Goal: Task Accomplishment & Management: Manage account settings

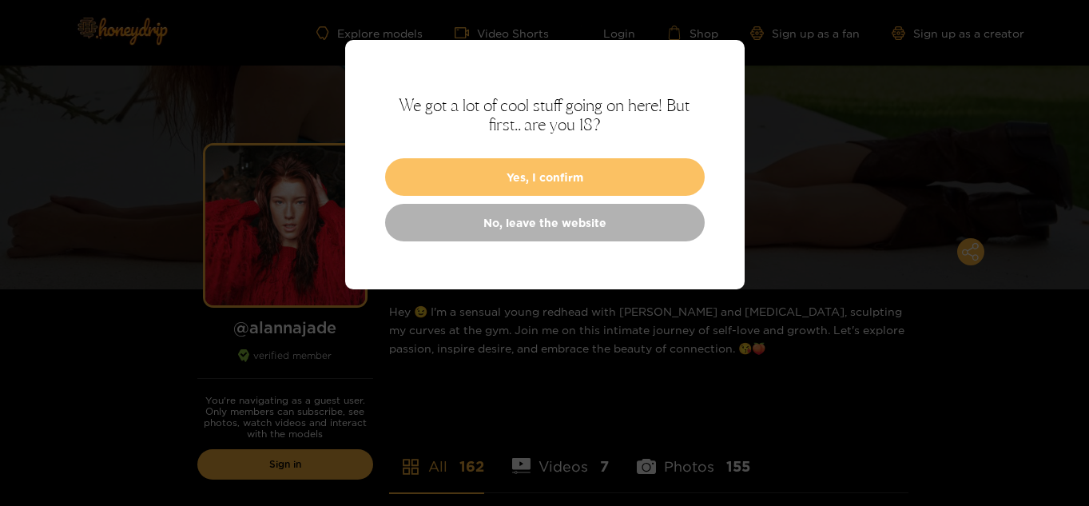
click at [571, 177] on button "Yes, I confirm" at bounding box center [545, 177] width 320 height 38
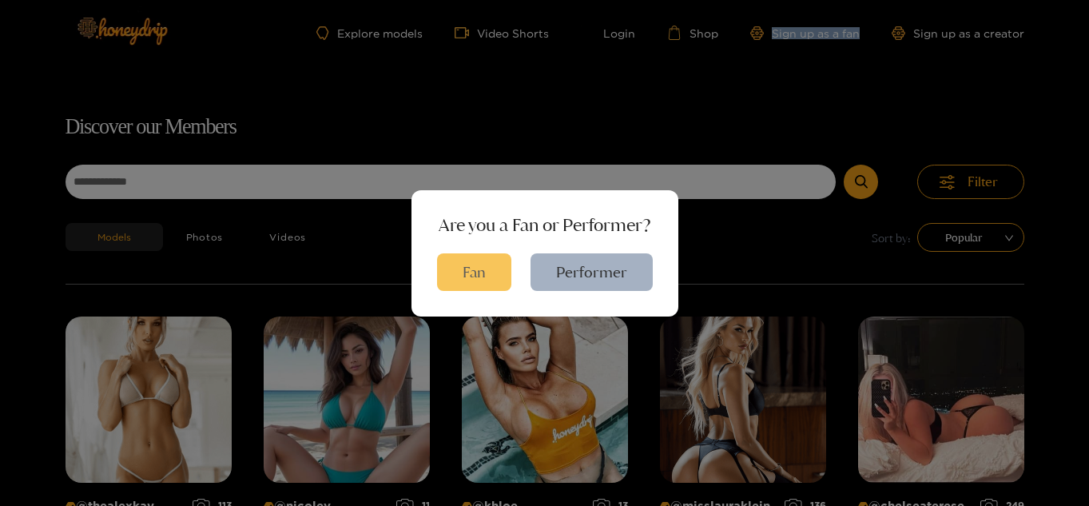
click at [466, 263] on button "Fan" at bounding box center [474, 272] width 74 height 38
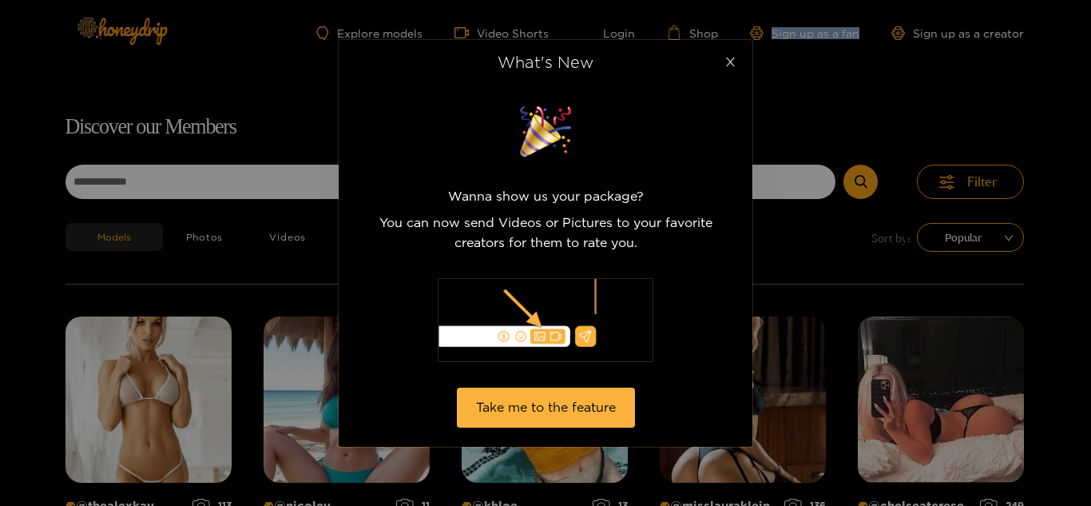
click at [731, 63] on icon "close" at bounding box center [730, 62] width 9 height 9
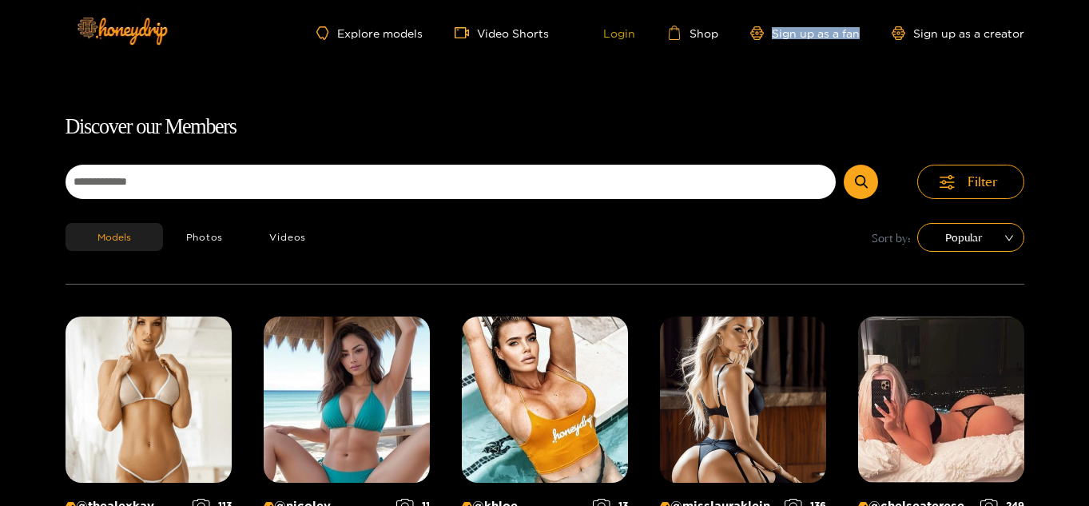
click at [615, 34] on link "Login" at bounding box center [608, 33] width 54 height 14
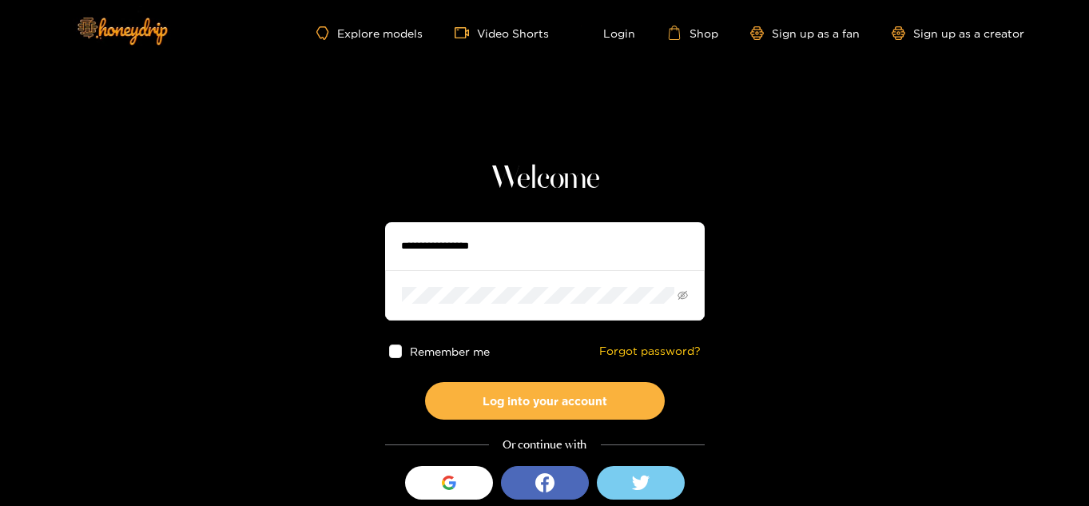
click at [519, 251] on input "text" at bounding box center [545, 246] width 320 height 48
type input "**********"
click at [395, 347] on span at bounding box center [396, 351] width 14 height 14
click at [678, 296] on icon "eye-invisible" at bounding box center [682, 295] width 10 height 10
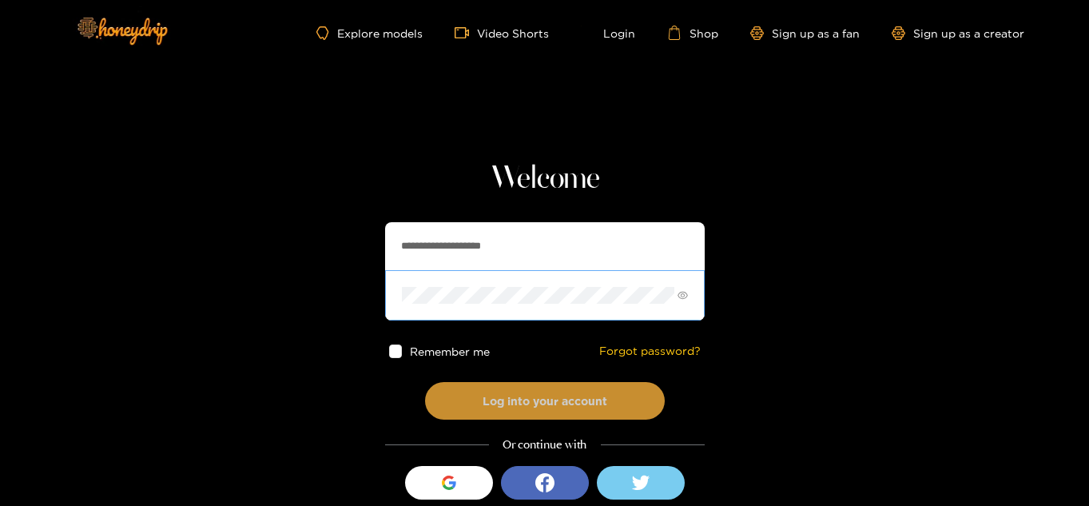
click at [550, 399] on button "Log into your account" at bounding box center [545, 401] width 240 height 38
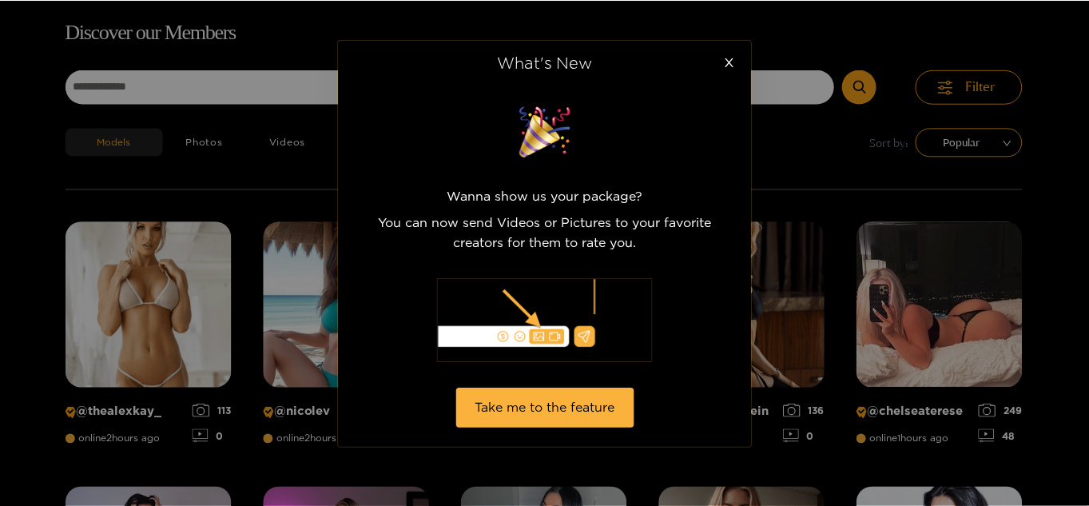
scroll to position [102, 0]
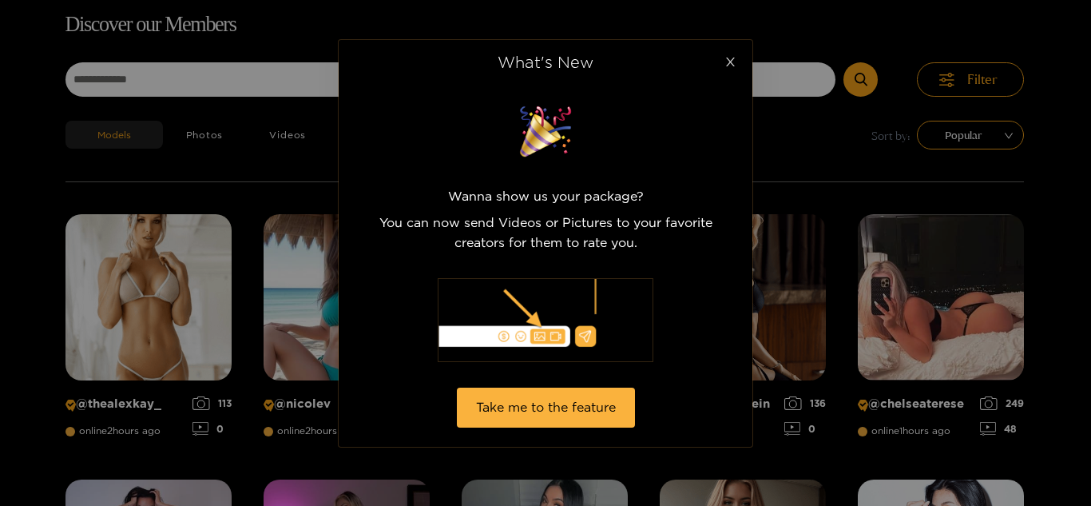
click at [736, 55] on span "Close" at bounding box center [730, 62] width 45 height 45
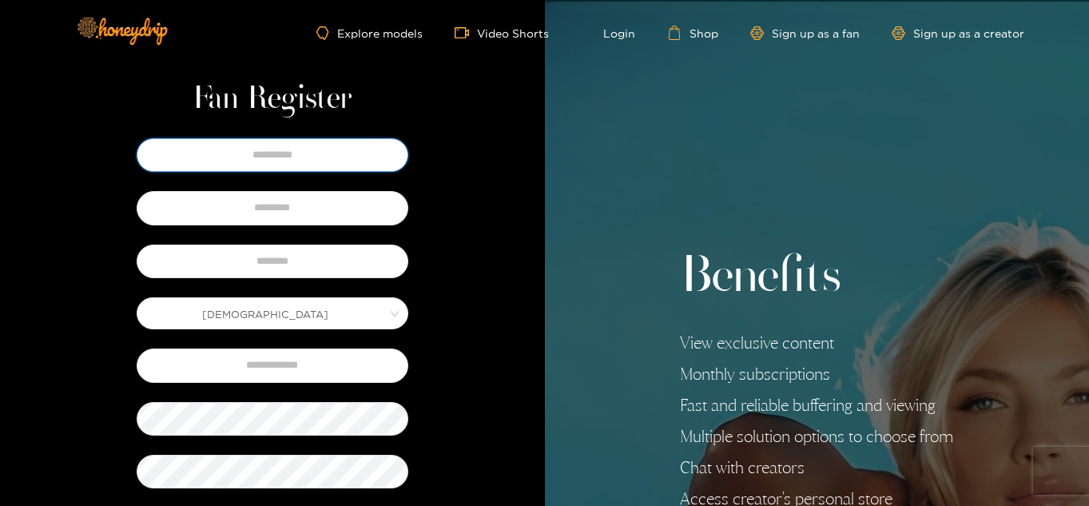
click at [359, 148] on input "text" at bounding box center [273, 155] width 272 height 34
type input "******"
type input "**********"
click at [286, 267] on input "text" at bounding box center [273, 261] width 272 height 34
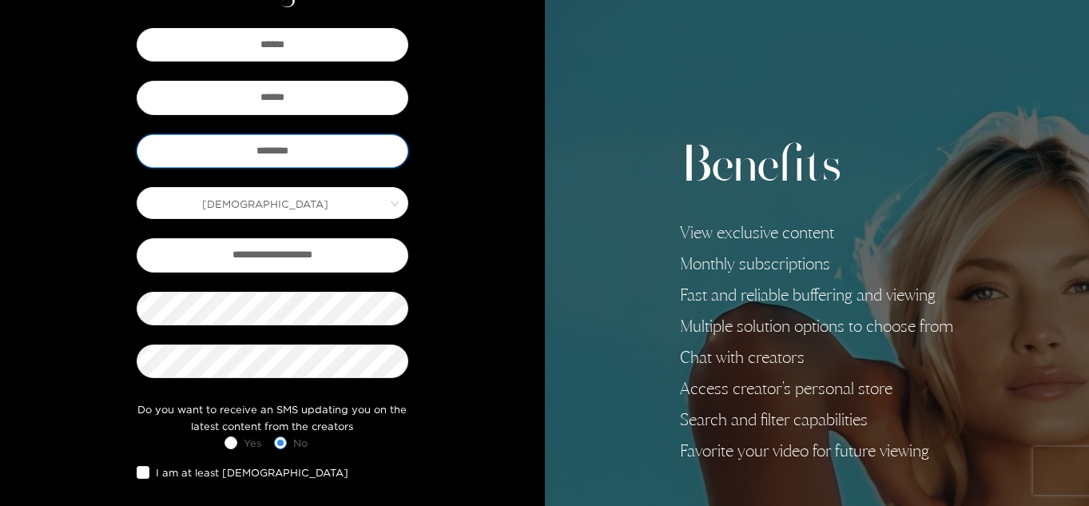
scroll to position [129, 0]
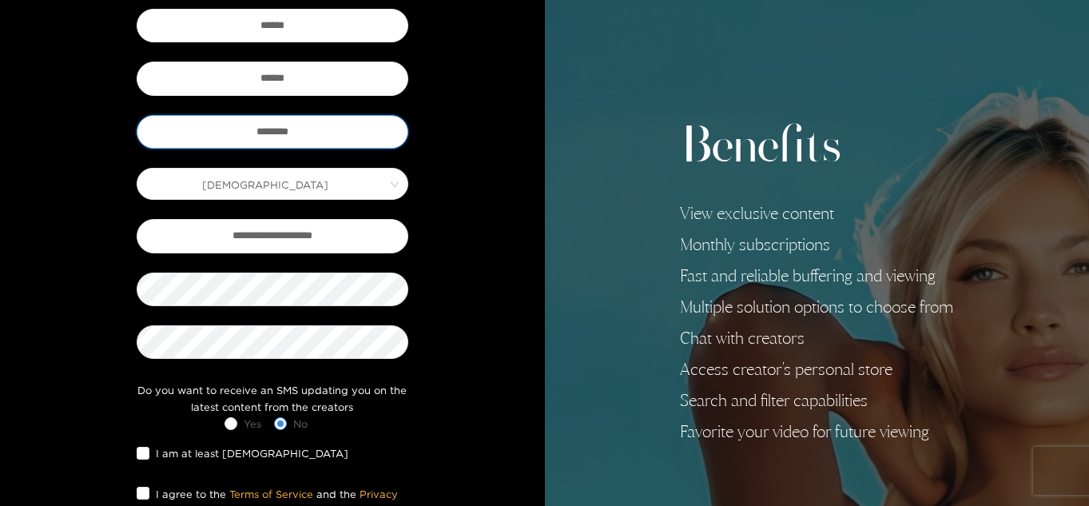
type input "********"
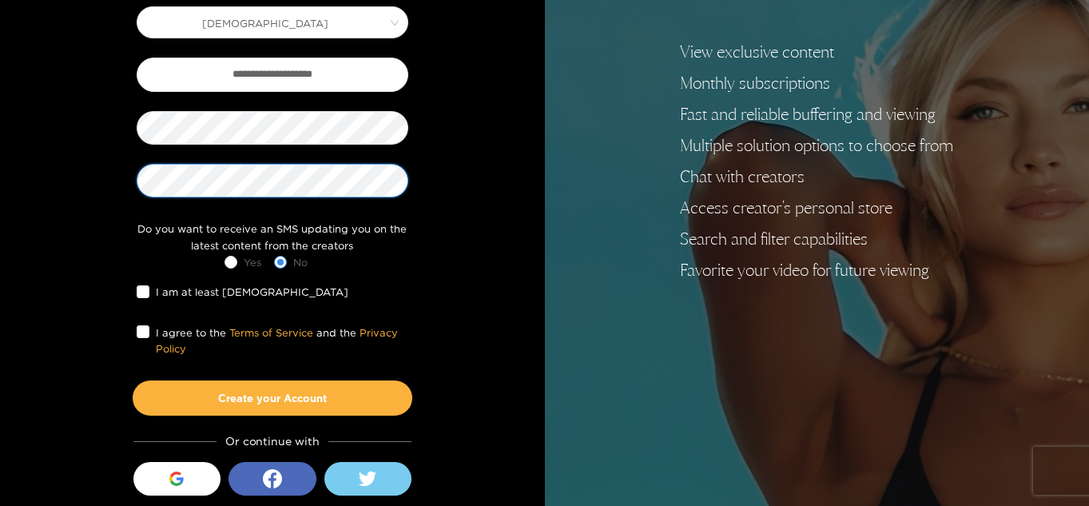
scroll to position [324, 0]
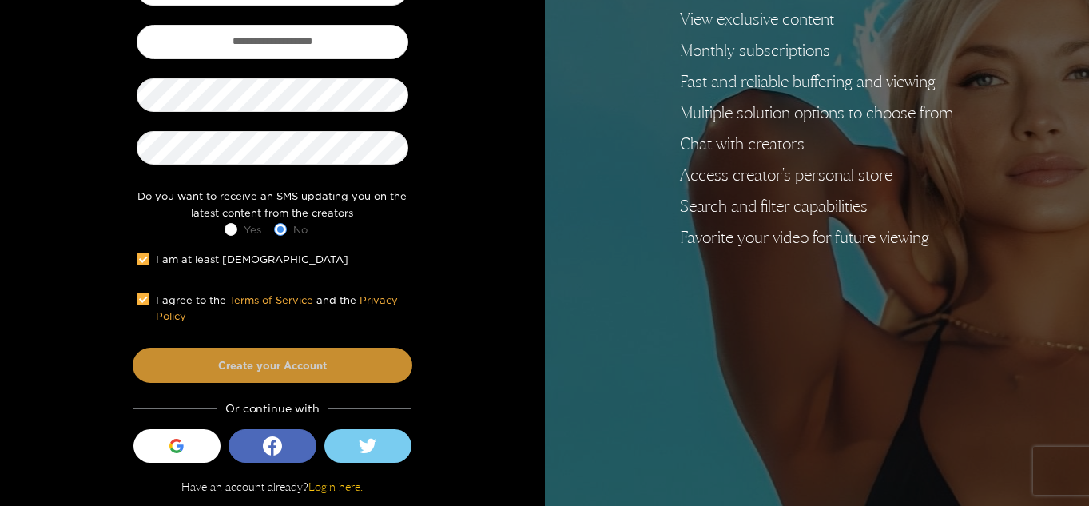
click at [300, 369] on button "Create your Account" at bounding box center [273, 365] width 280 height 35
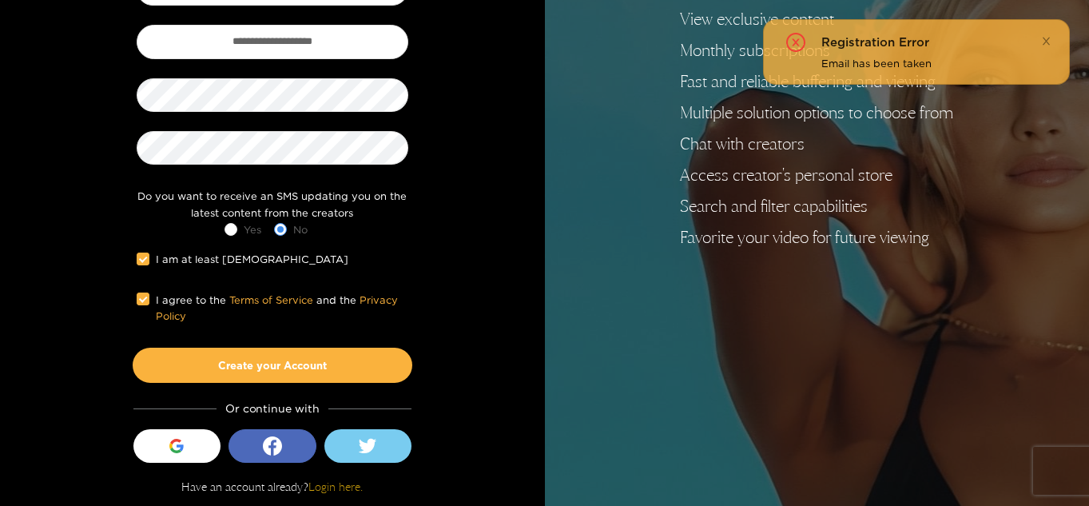
click at [341, 490] on link "Login here." at bounding box center [335, 486] width 54 height 14
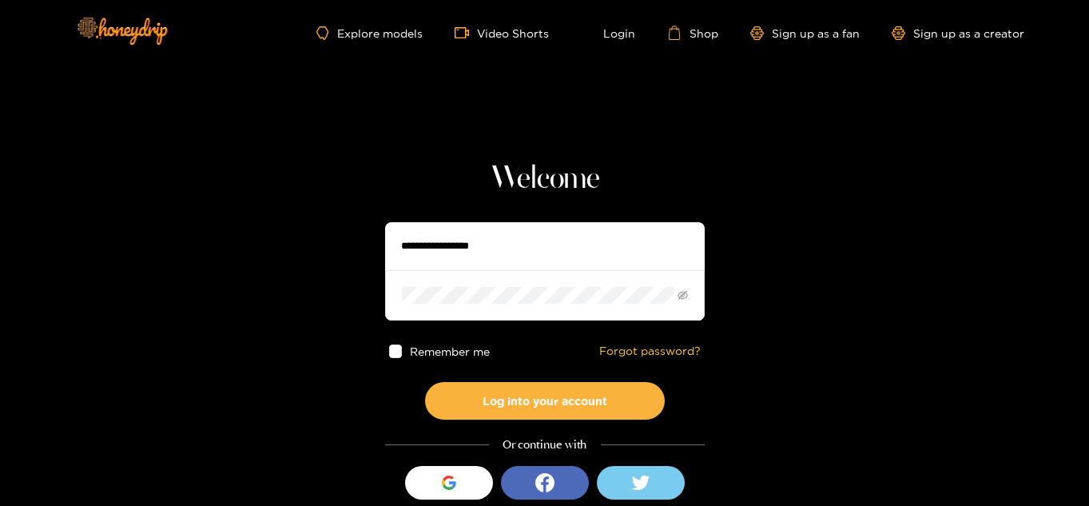
click at [491, 247] on input "text" at bounding box center [545, 246] width 320 height 48
type input "**********"
click at [682, 357] on div "Remember me Forgot password?" at bounding box center [545, 351] width 320 height 62
click at [680, 348] on link "Forgot password?" at bounding box center [649, 351] width 101 height 14
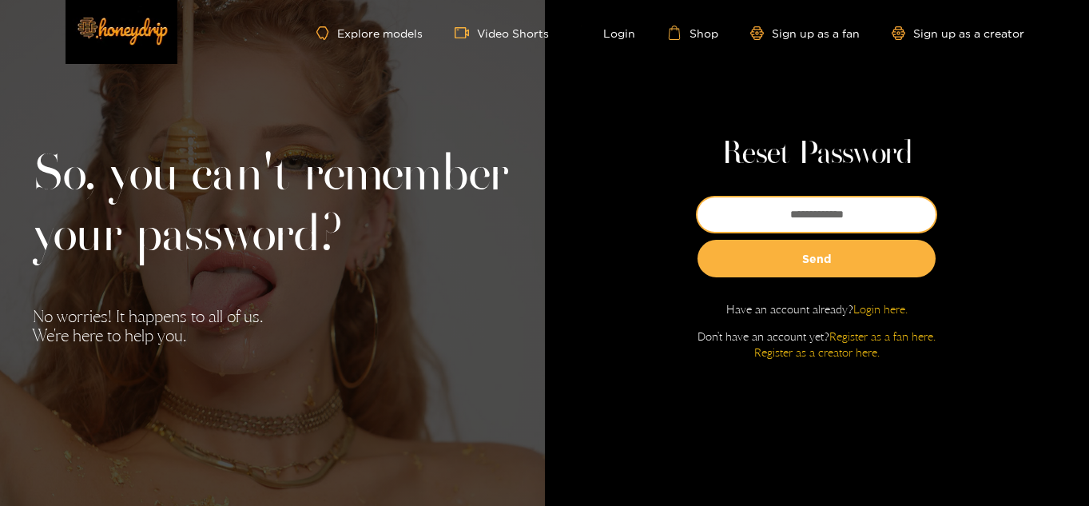
click at [732, 215] on input "email" at bounding box center [816, 214] width 238 height 34
click at [826, 205] on input "email" at bounding box center [816, 214] width 238 height 34
type input "**********"
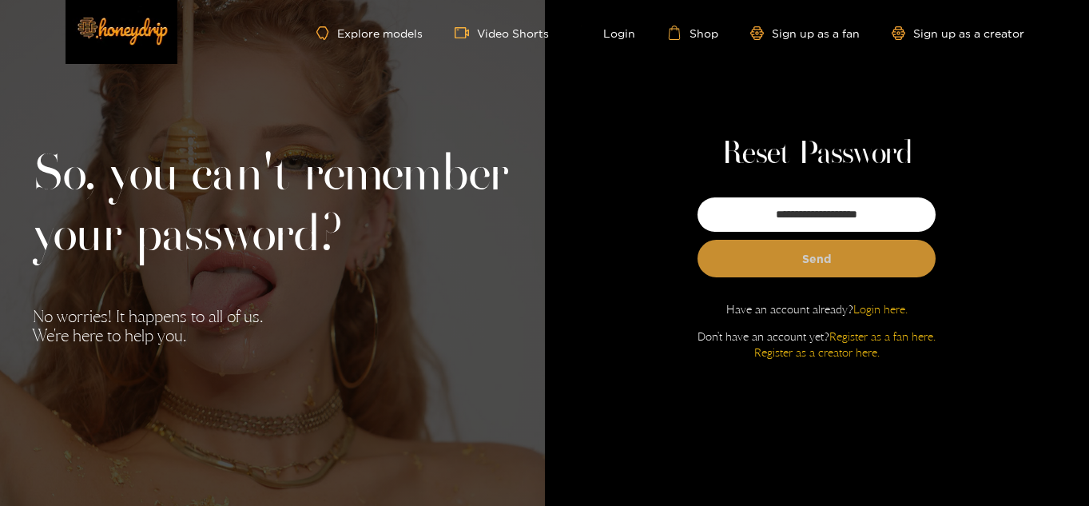
click at [764, 244] on button "Send" at bounding box center [816, 259] width 238 height 38
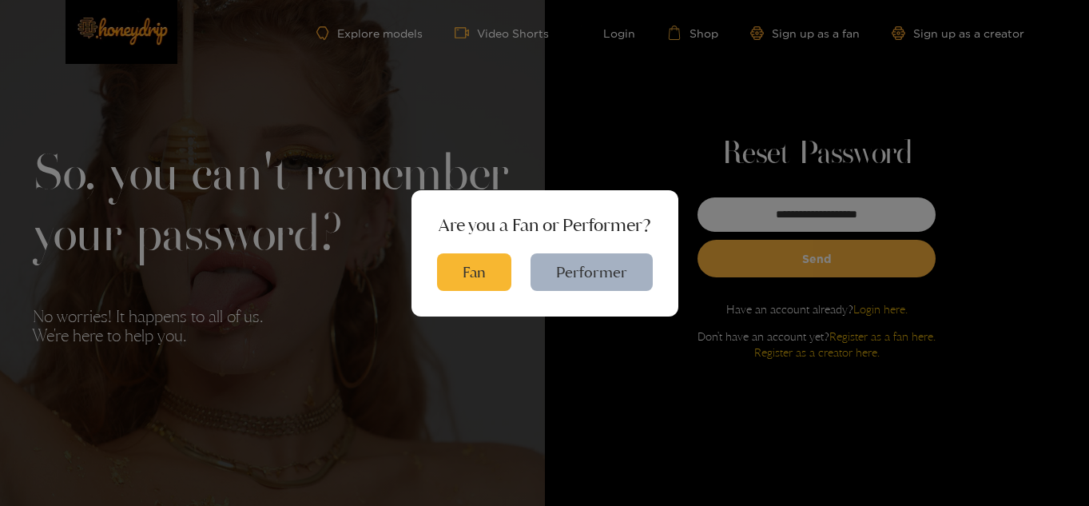
click at [635, 113] on div "Are you a Fan or Performer? Fan Performer" at bounding box center [544, 253] width 1089 height 506
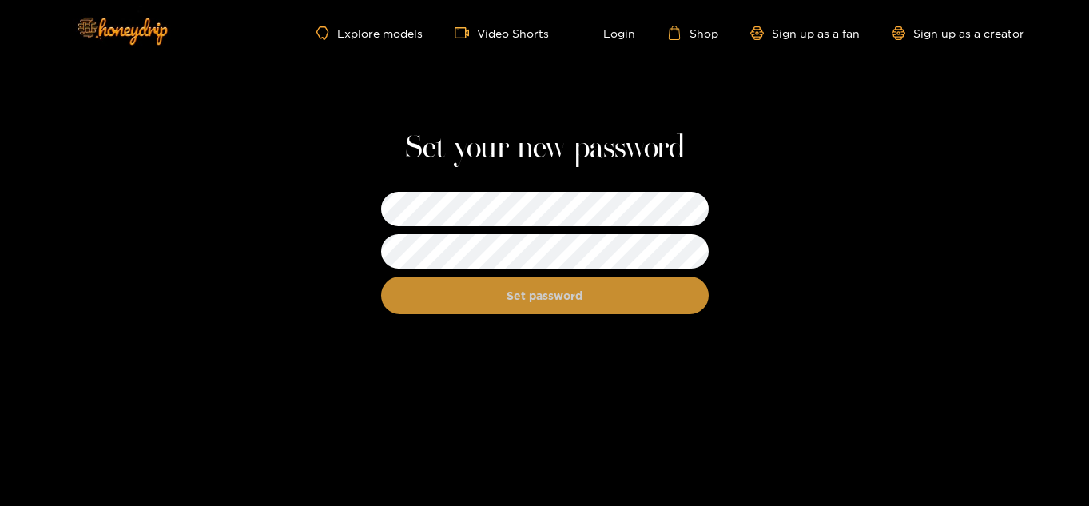
click at [687, 300] on button "Set password" at bounding box center [545, 295] width 328 height 38
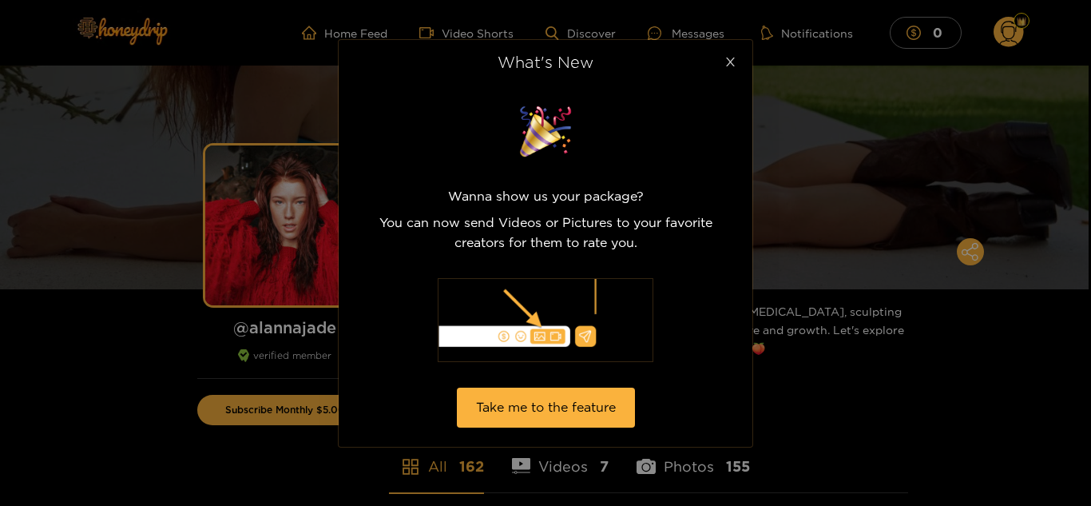
click at [725, 66] on icon "close" at bounding box center [731, 62] width 12 height 12
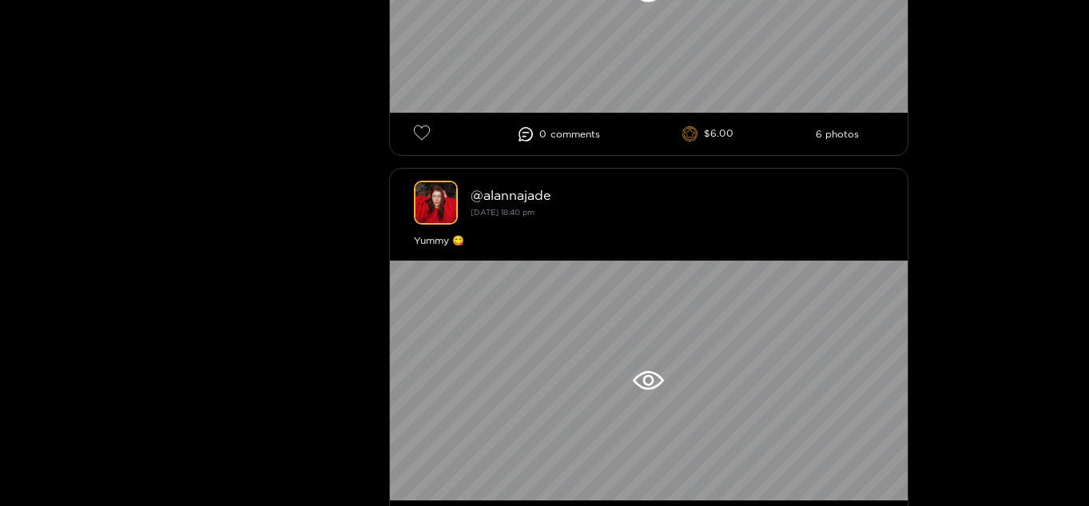
scroll to position [1239, 0]
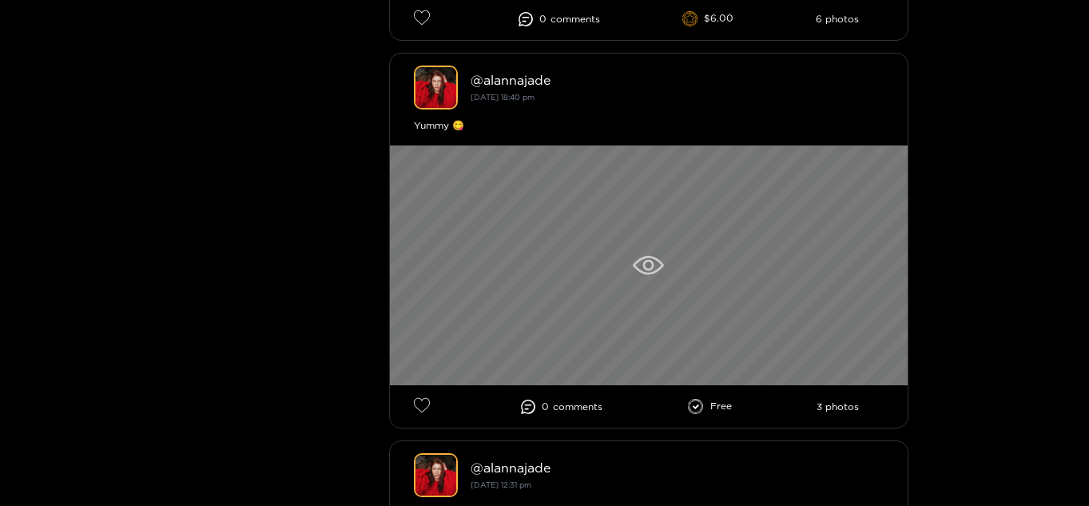
click at [658, 264] on icon at bounding box center [648, 265] width 31 height 19
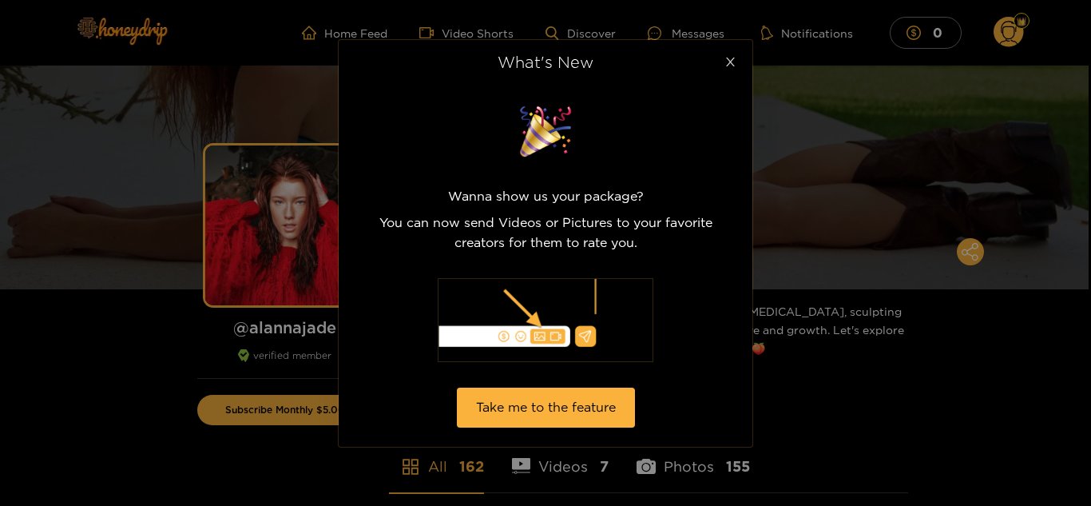
click at [728, 62] on icon "close" at bounding box center [731, 62] width 12 height 12
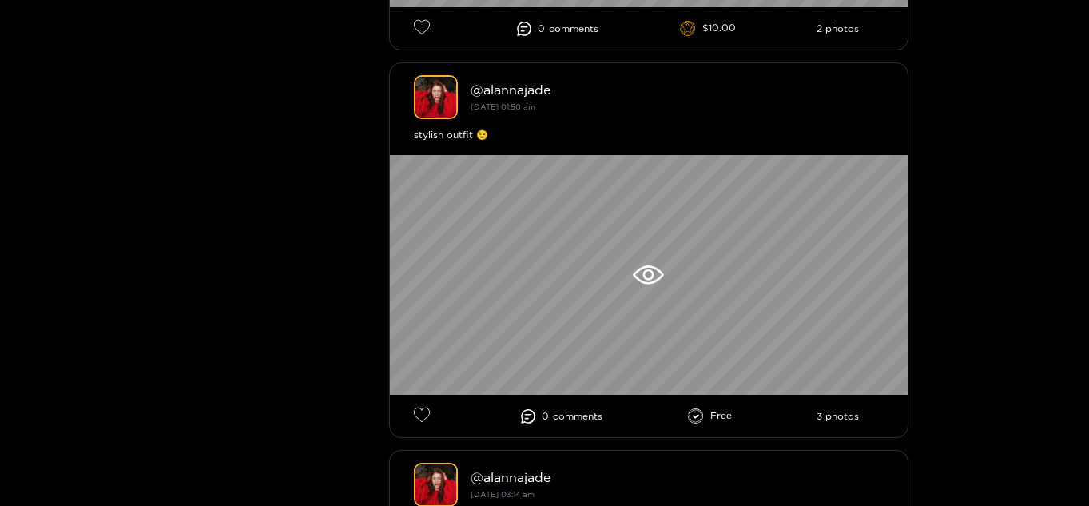
scroll to position [3364, 0]
